Goal: Transaction & Acquisition: Purchase product/service

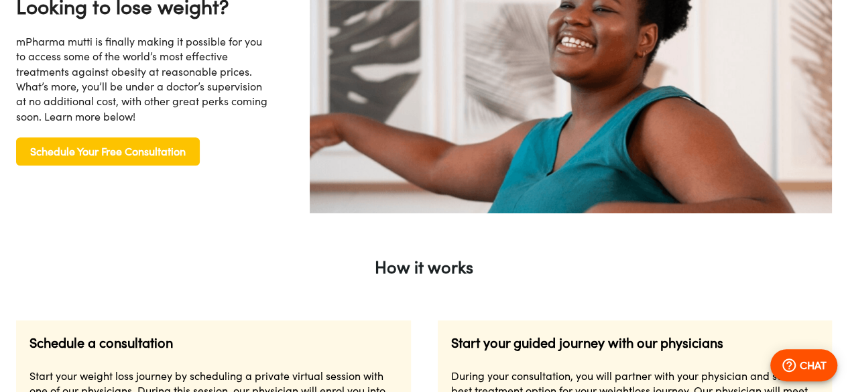
scroll to position [0, 1726]
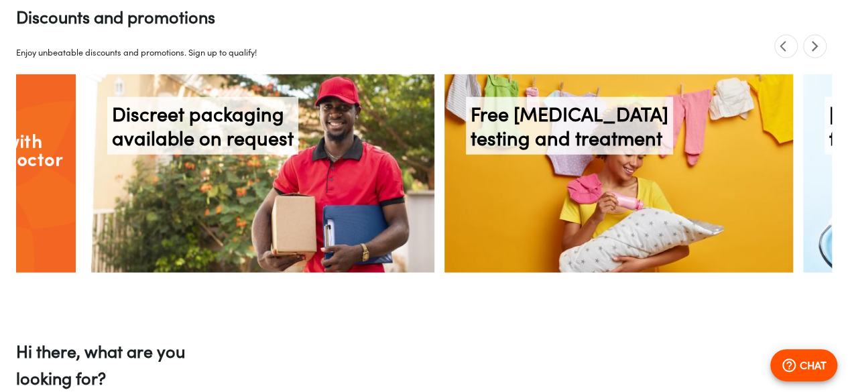
scroll to position [0, 2093]
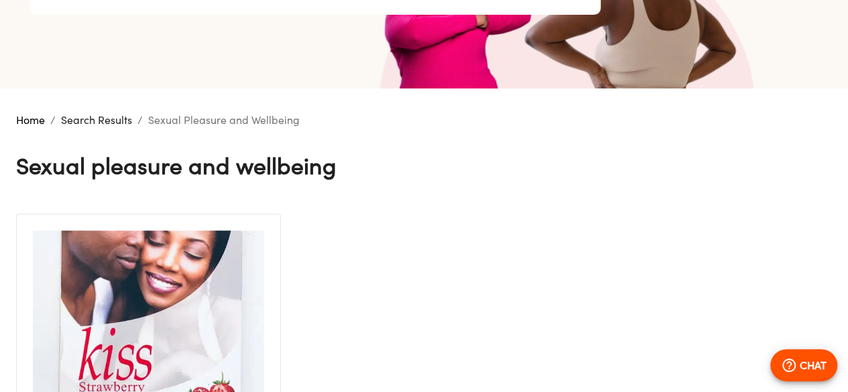
scroll to position [268, 0]
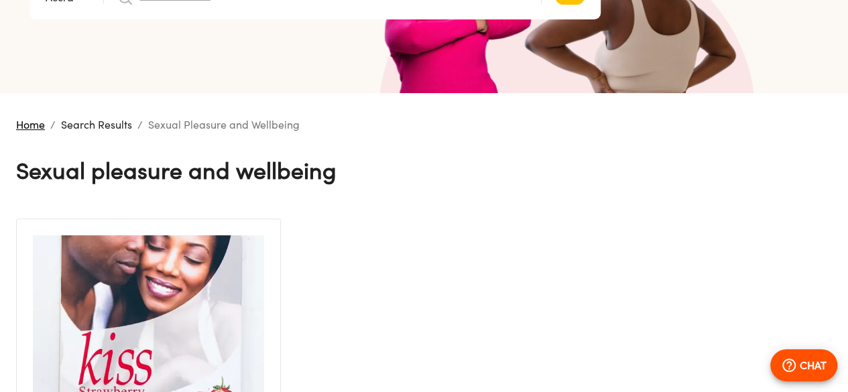
click at [35, 123] on link "Home" at bounding box center [30, 124] width 29 height 13
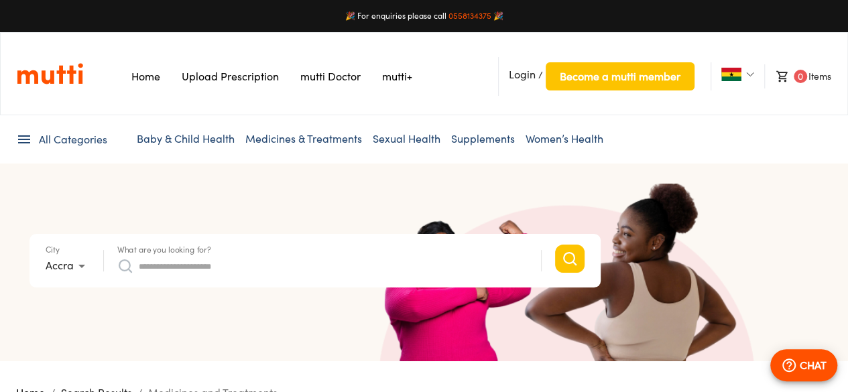
click at [549, 135] on link "Women’s Health" at bounding box center [565, 138] width 78 height 13
click at [549, 137] on link "Women’s Health" at bounding box center [565, 138] width 78 height 13
click at [467, 260] on input "What are you looking for?" at bounding box center [333, 266] width 389 height 21
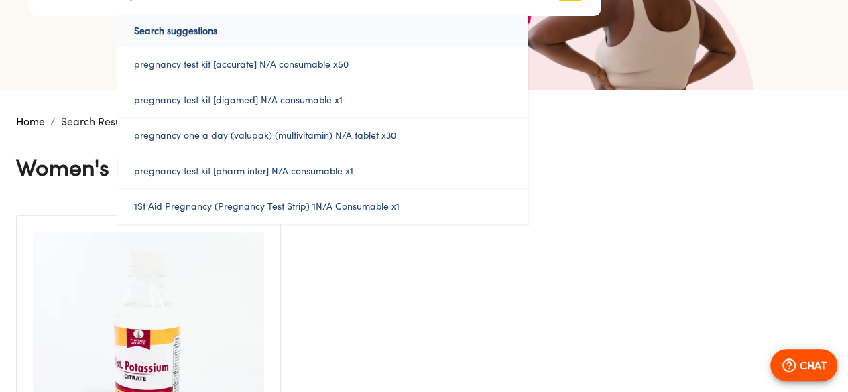
scroll to position [70, 0]
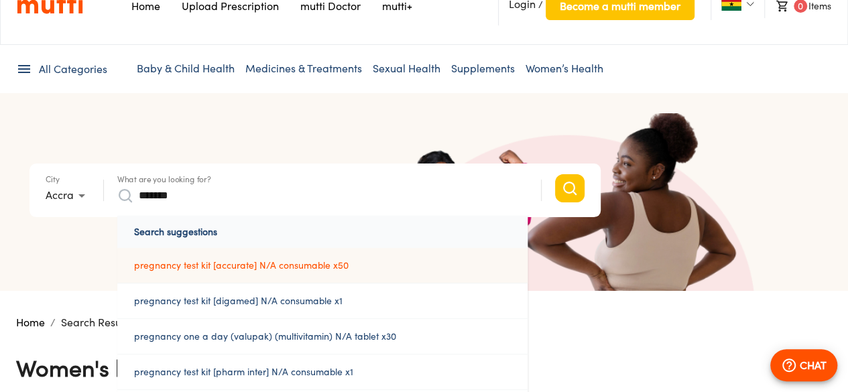
type input "*******"
click at [241, 272] on a%20N/A%20consumable%20x50"] "pregnancy test kit [accurate] N/A consumable x50" at bounding box center [322, 265] width 410 height 35
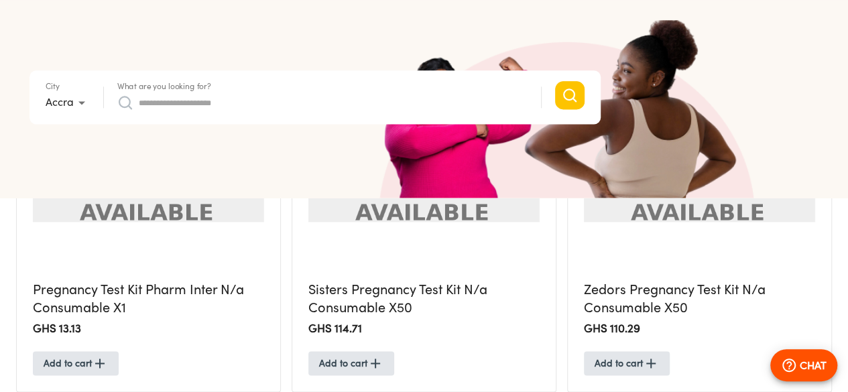
scroll to position [872, 0]
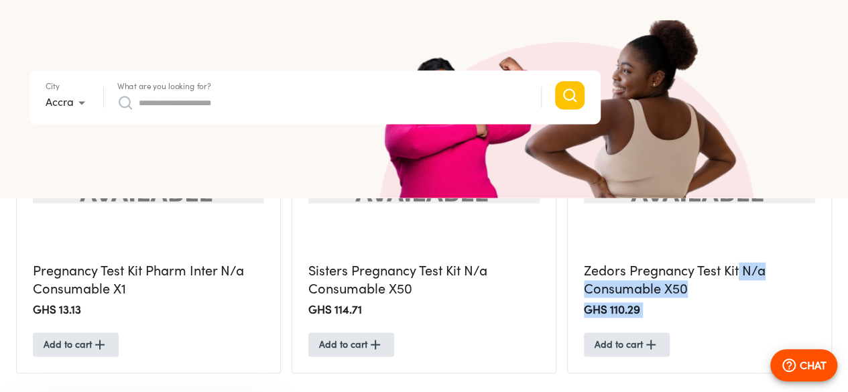
drag, startPoint x: 423, startPoint y: 270, endPoint x: 519, endPoint y: 317, distance: 107.4
click at [519, 317] on div "Pregnancy Test Kit Accurate N/a Consumable X50 GHS 89.55 Add to cart Accurate P…" at bounding box center [424, 390] width 827 height 1561
drag, startPoint x: 427, startPoint y: 284, endPoint x: 450, endPoint y: 313, distance: 37.2
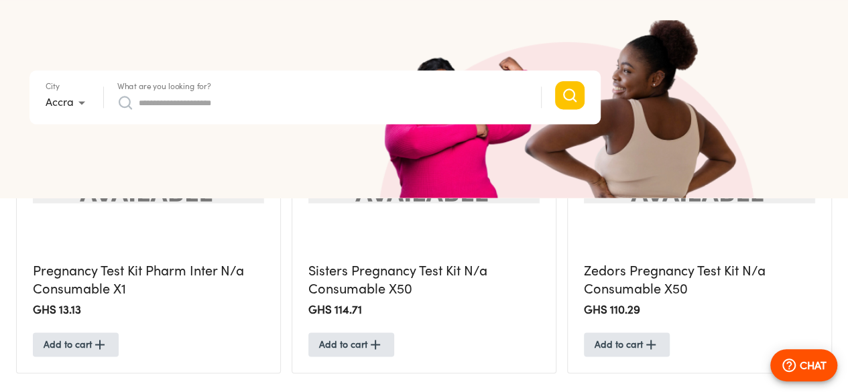
drag, startPoint x: 426, startPoint y: 293, endPoint x: 447, endPoint y: 264, distance: 36.5
copy h5 "Mono Pregnancy Test Kit"
